Goal: Task Accomplishment & Management: Manage account settings

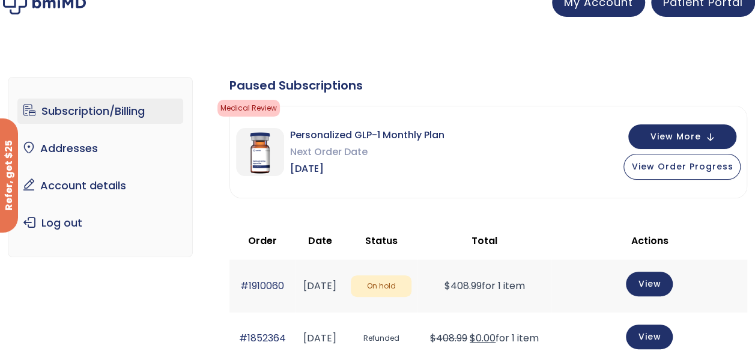
scroll to position [19, 0]
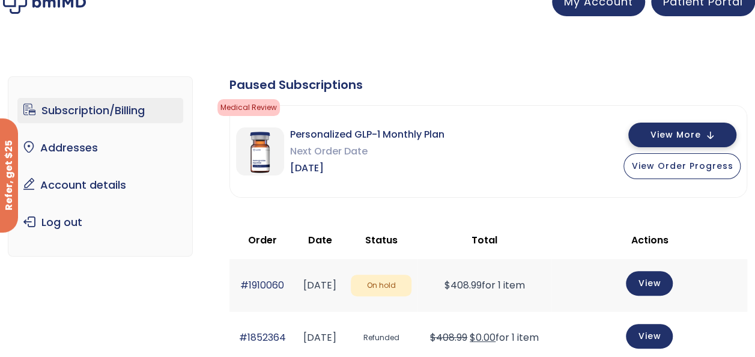
click at [693, 132] on span "View More" at bounding box center [675, 135] width 50 height 8
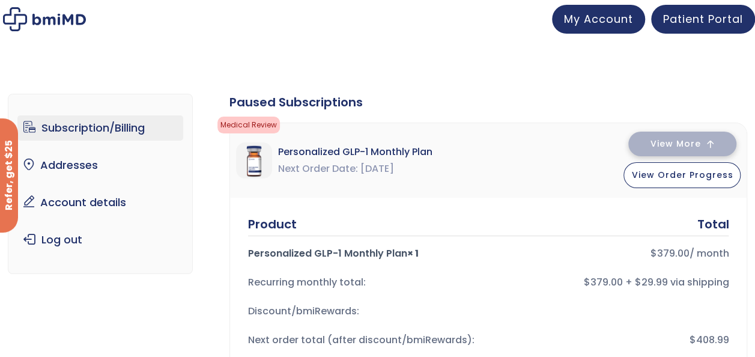
scroll to position [0, 0]
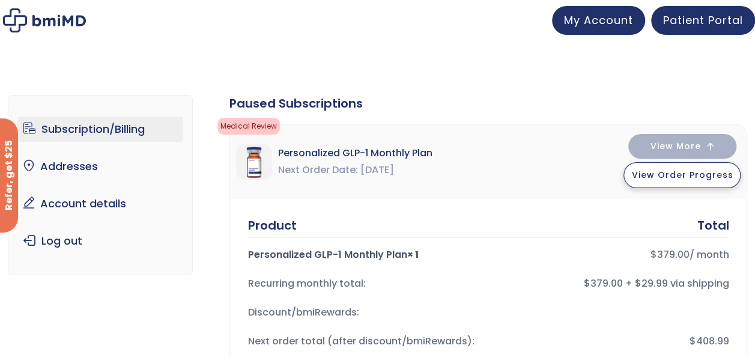
click at [685, 173] on span "View Order Progress" at bounding box center [681, 175] width 101 height 12
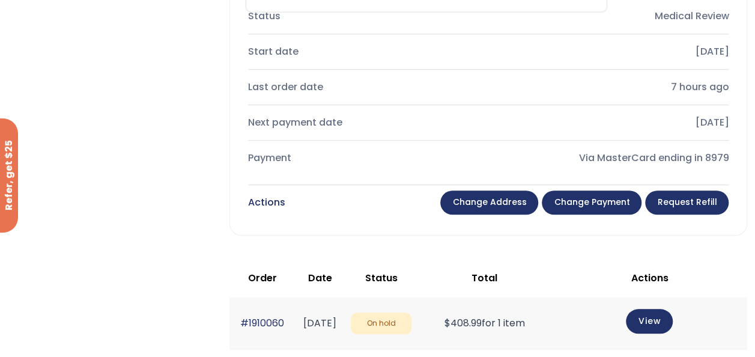
scroll to position [407, 0]
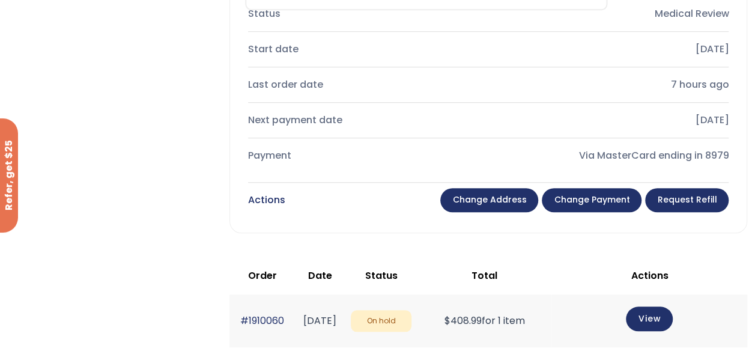
click at [613, 199] on link "Change payment" at bounding box center [592, 200] width 100 height 24
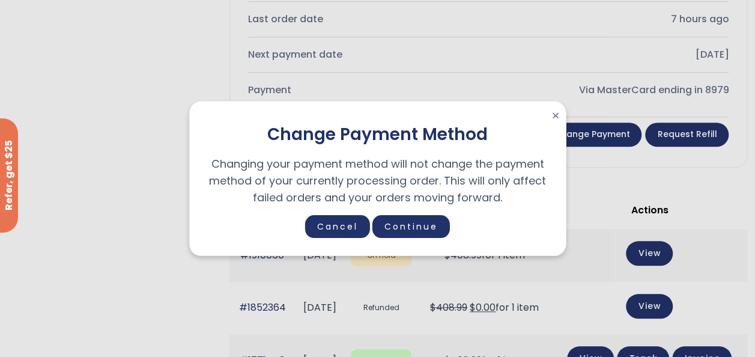
scroll to position [485, 0]
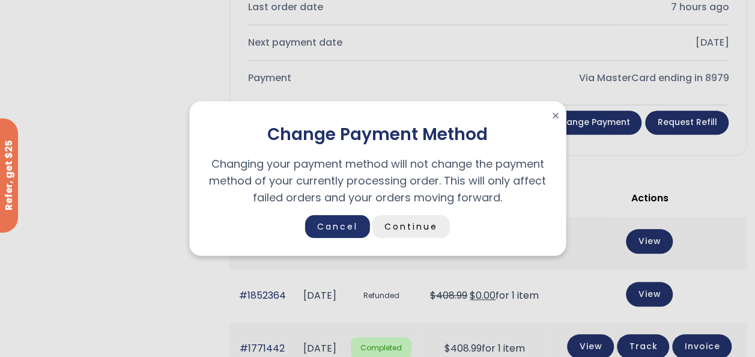
click at [403, 227] on link "Continue" at bounding box center [410, 226] width 77 height 23
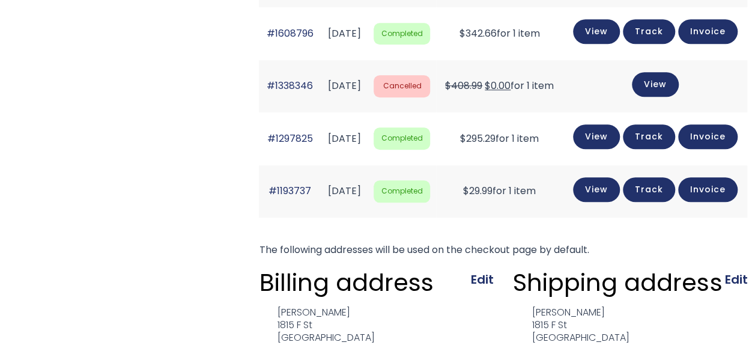
scroll to position [485, 0]
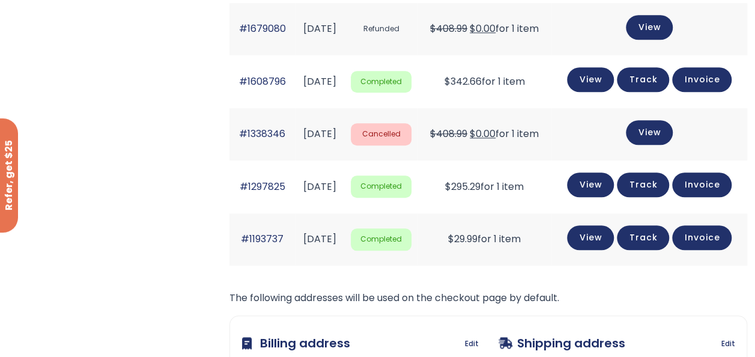
click at [411, 93] on span "Completed" at bounding box center [381, 82] width 61 height 22
click at [614, 91] on link "View" at bounding box center [590, 78] width 47 height 25
